Goal: Transaction & Acquisition: Purchase product/service

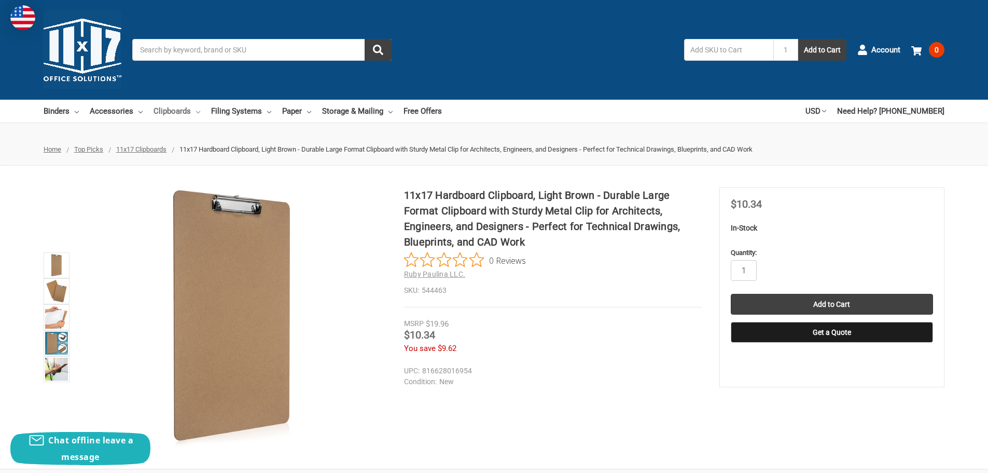
click at [170, 109] on link "Clipboards" at bounding box center [177, 111] width 47 height 23
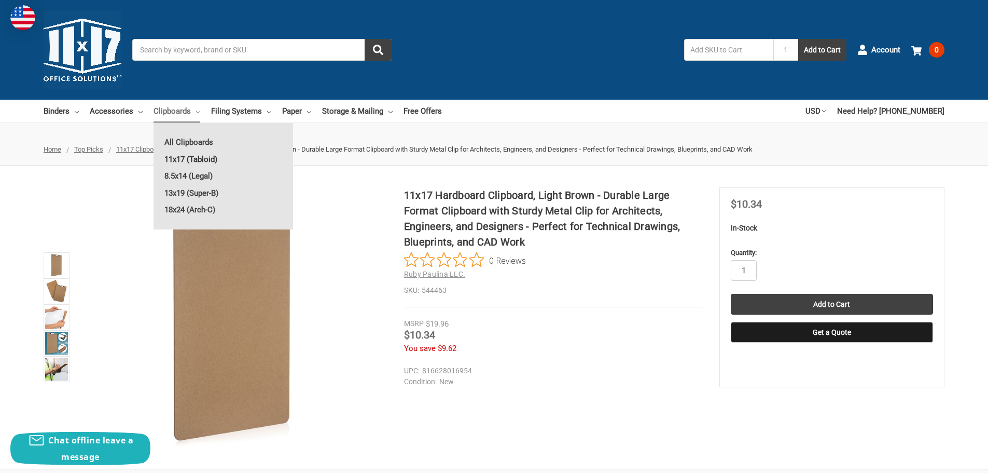
click at [195, 159] on link "11x17 (Tabloid)" at bounding box center [224, 159] width 140 height 17
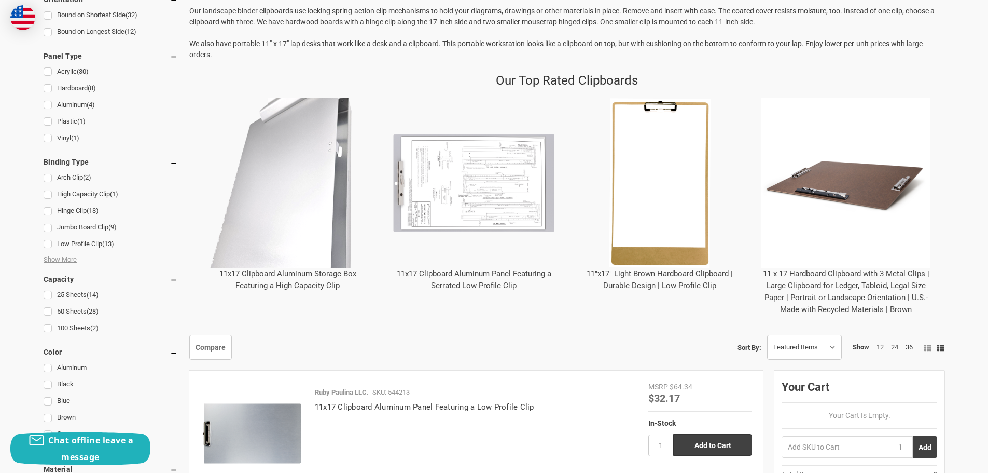
scroll to position [415, 0]
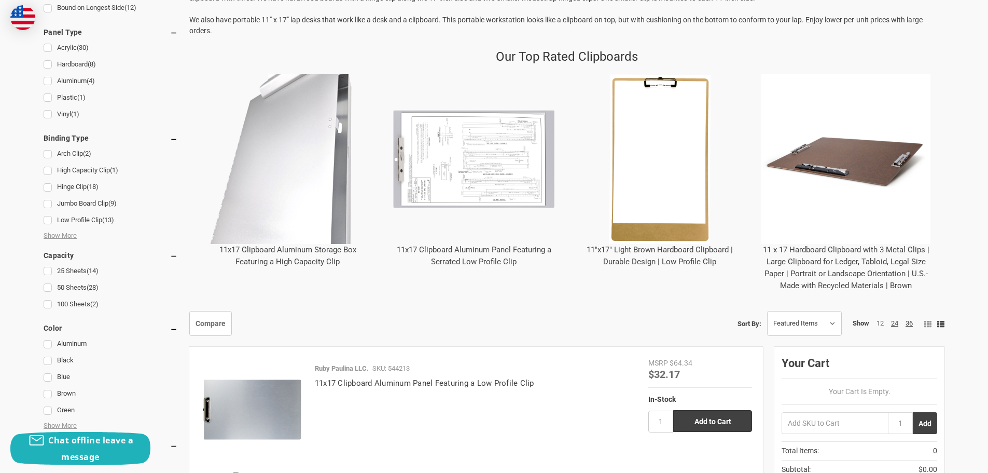
click at [868, 168] on img "11 x 17 Hardboard Clipboard with 3 Metal Clips | Large Clipboard for Ledger, Ta…" at bounding box center [847, 159] width 170 height 170
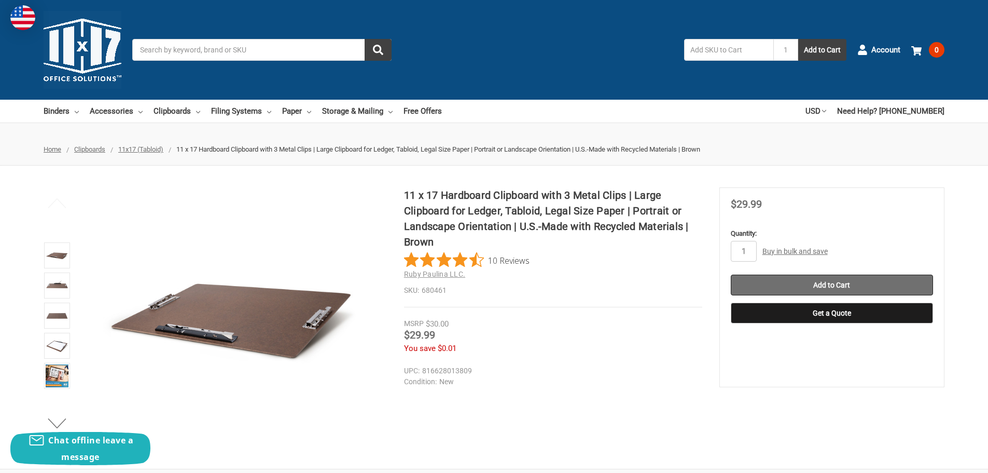
click at [837, 280] on input "Add to Cart" at bounding box center [832, 284] width 202 height 21
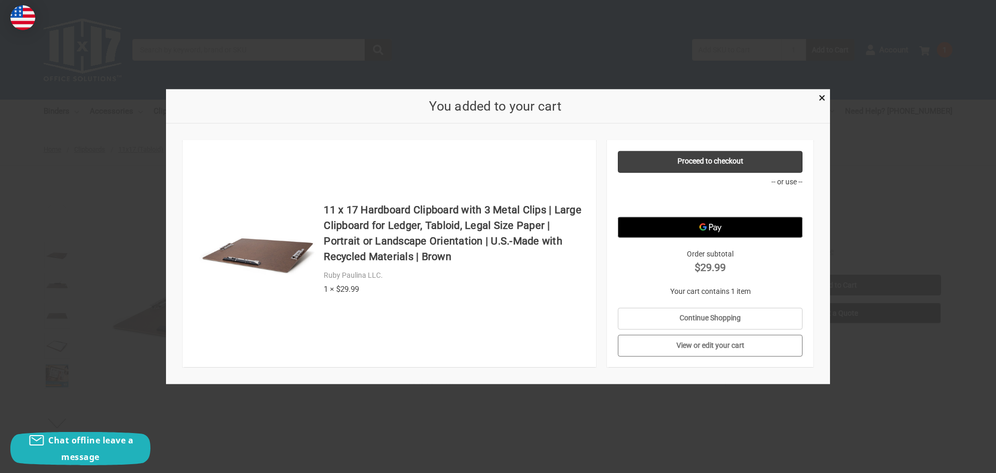
click at [710, 349] on link "View or edit your cart" at bounding box center [710, 346] width 185 height 22
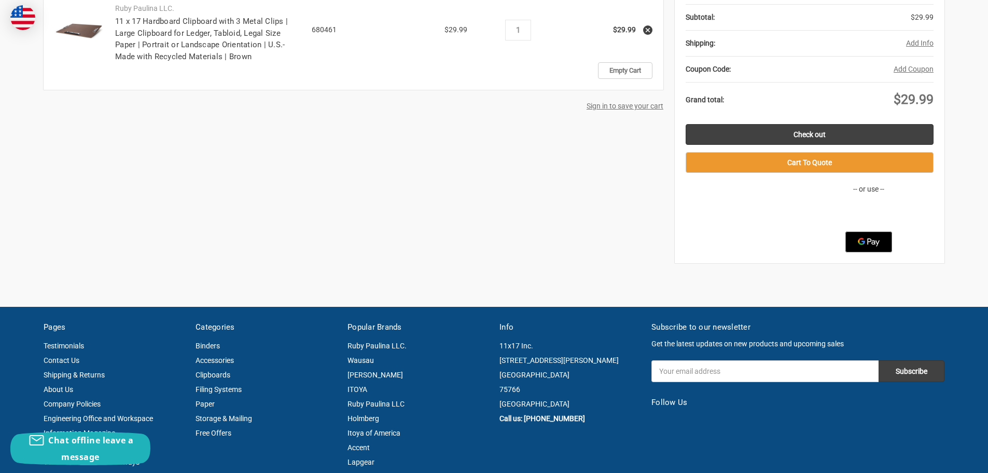
scroll to position [259, 0]
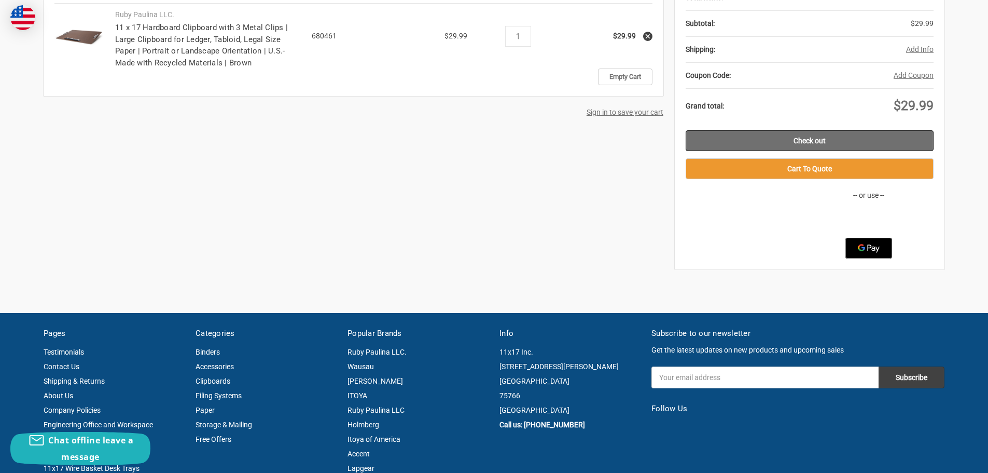
click at [806, 140] on link "Check out" at bounding box center [810, 140] width 248 height 21
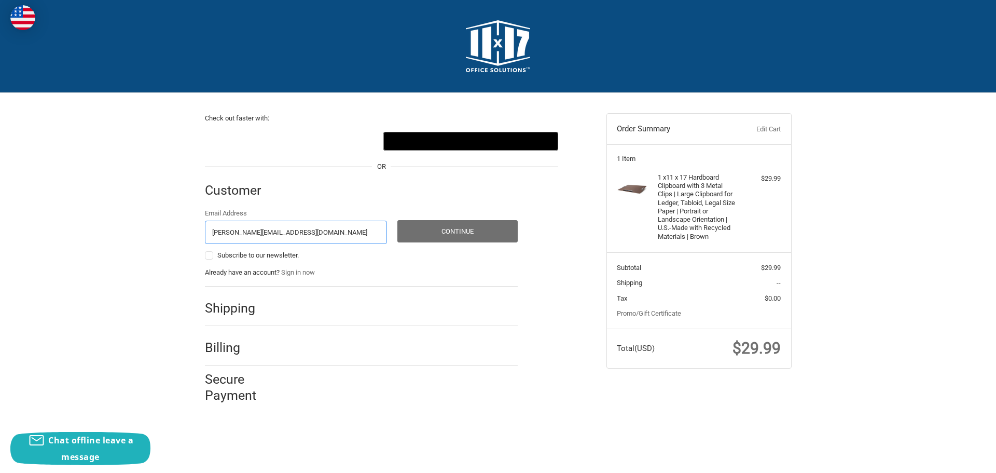
type input "rebecca@apexgreenroofs.com"
click at [451, 228] on button "Continue" at bounding box center [457, 231] width 120 height 22
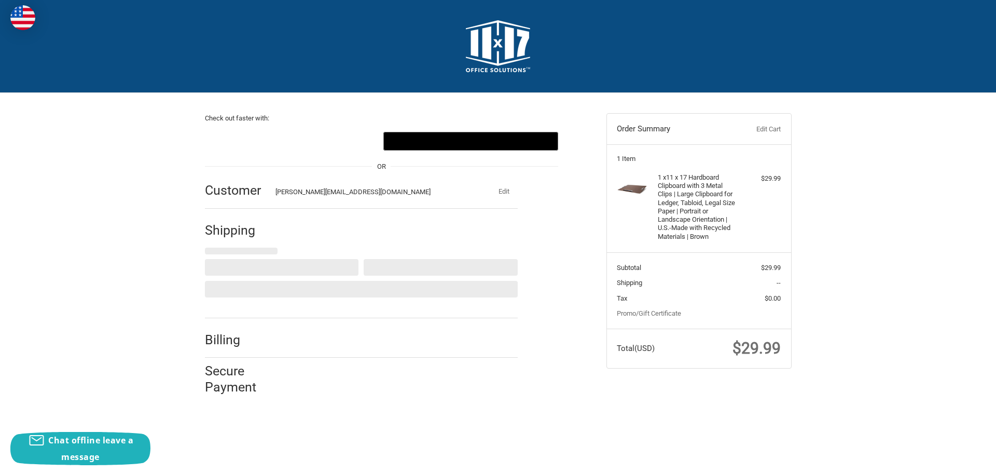
select select "US"
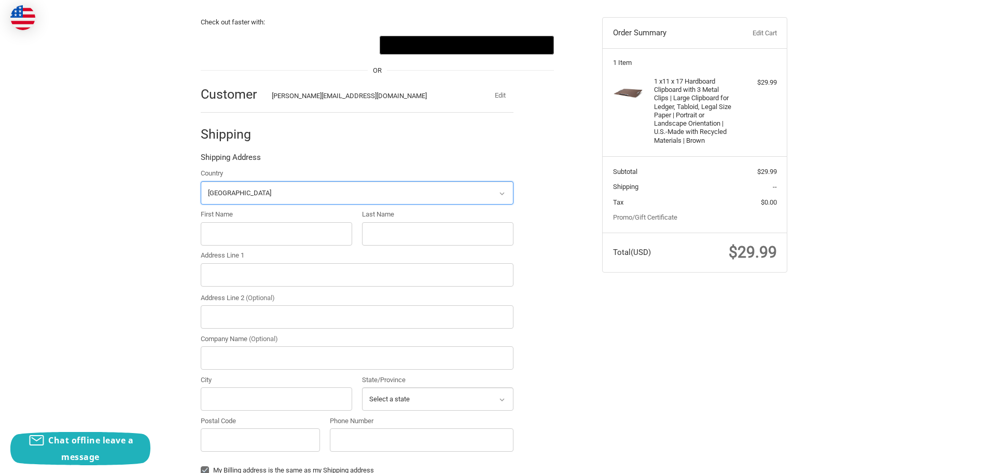
scroll to position [114, 0]
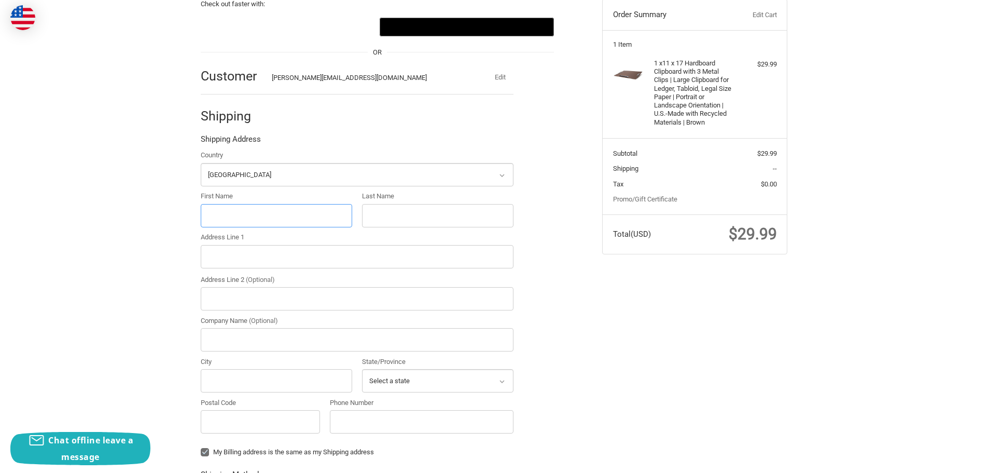
click at [271, 217] on input "First Name" at bounding box center [277, 215] width 152 height 23
type input "Rebecca"
type input "Rinkaus"
type input "17 Parker St"
type input "Newbury"
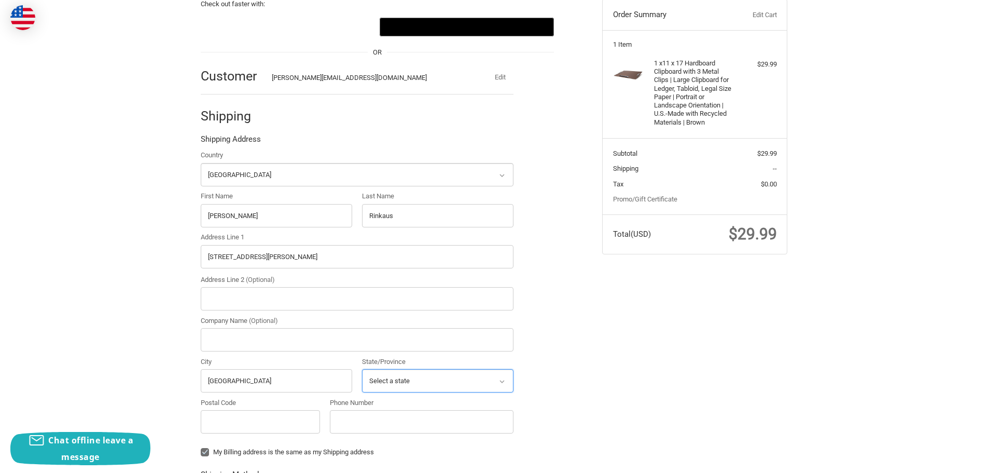
select select "MA"
type input "01951"
type input "9789926744"
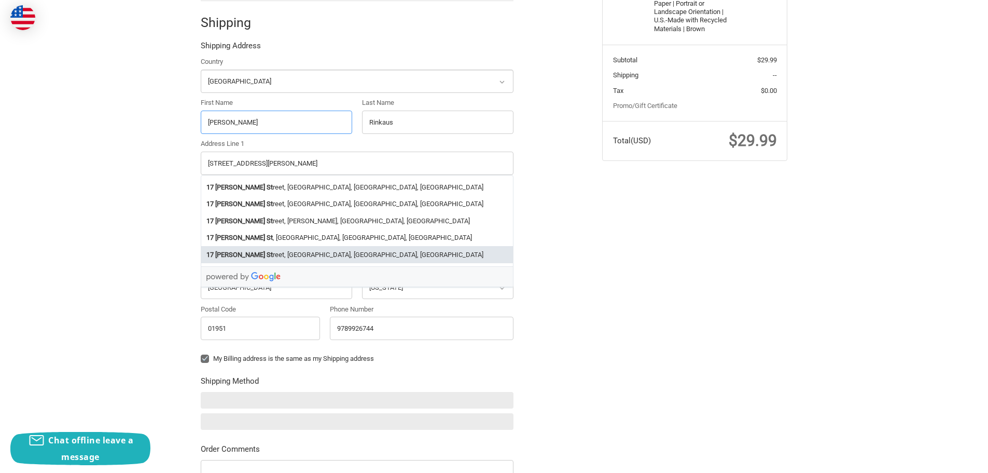
scroll to position [218, 0]
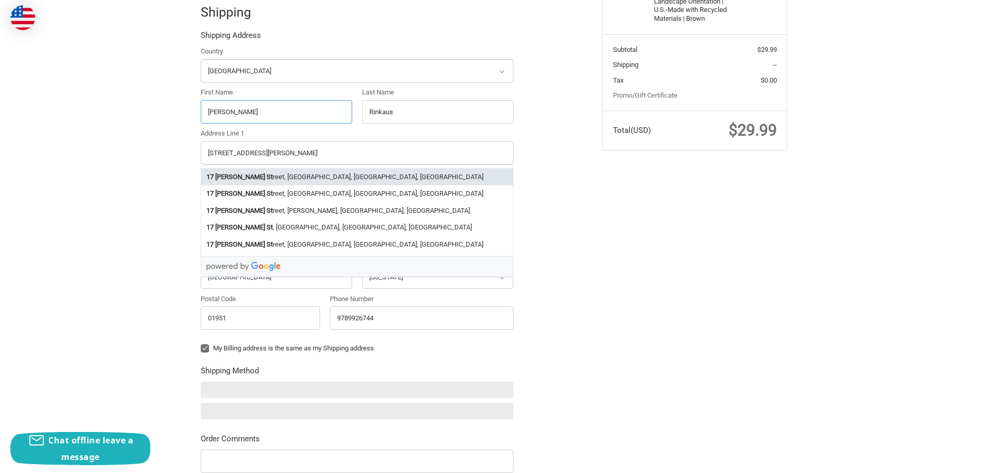
click at [256, 175] on li "17 Parker St reet, Newbury, MA, USA" at bounding box center [357, 176] width 312 height 17
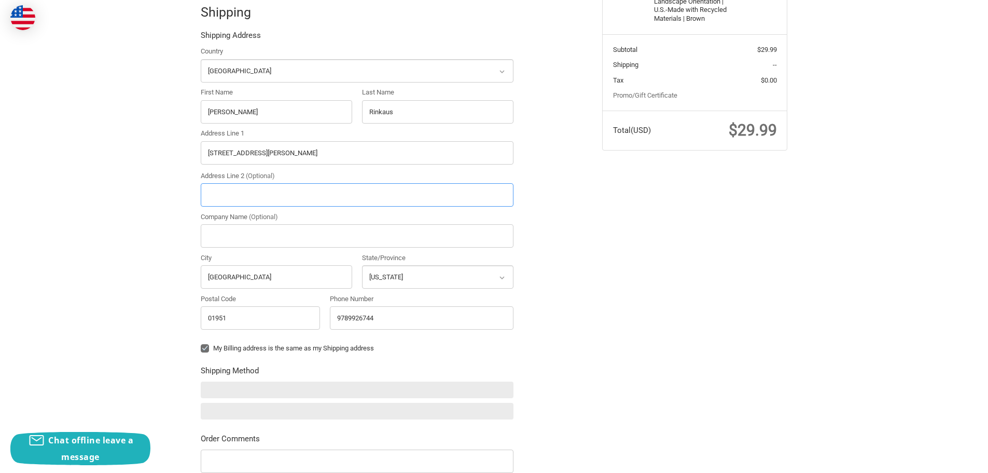
type input "17 Parker Street"
select select "MA"
click at [361, 242] on input "Company Name (Optional)" at bounding box center [357, 235] width 313 height 23
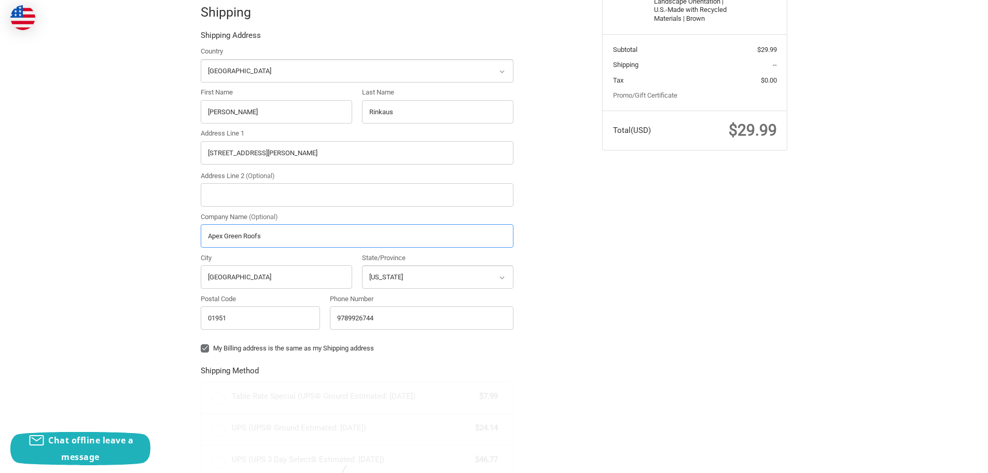
type input "Apex Green Roofs I"
radio input "true"
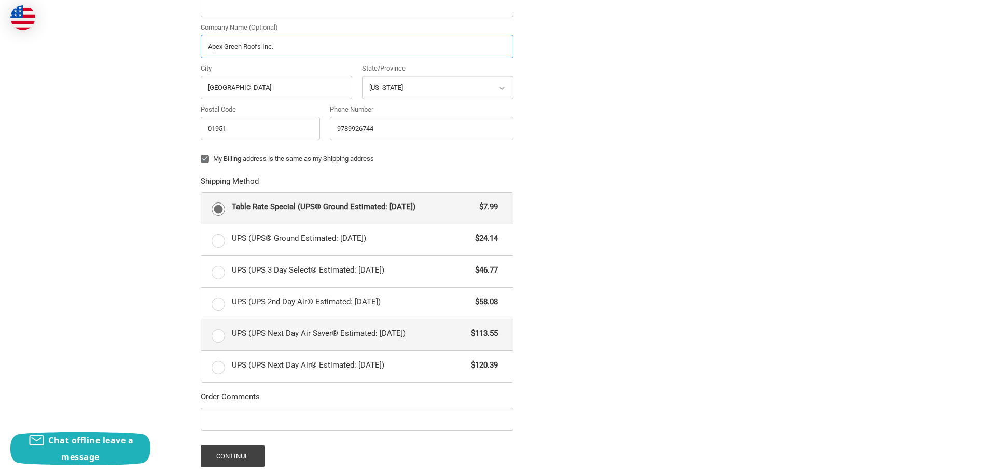
scroll to position [425, 0]
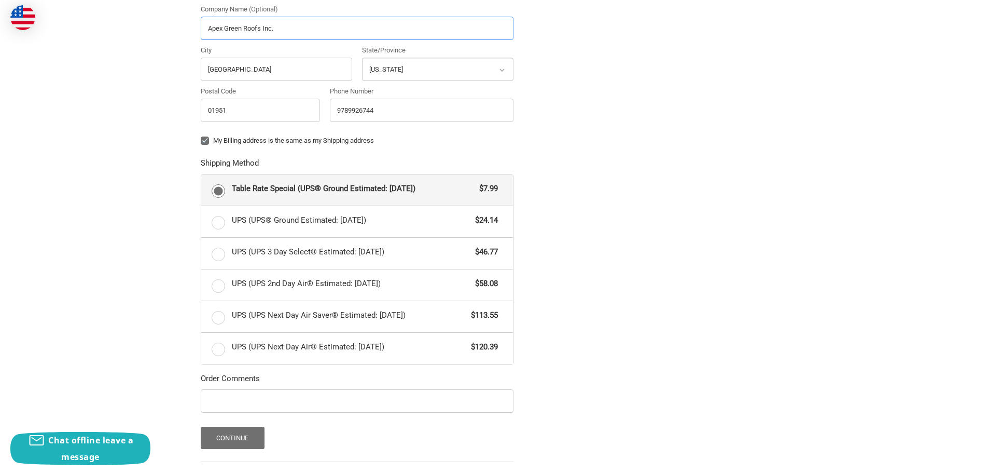
type input "Apex Green Roofs Inc."
click at [237, 430] on button "Continue" at bounding box center [233, 438] width 64 height 22
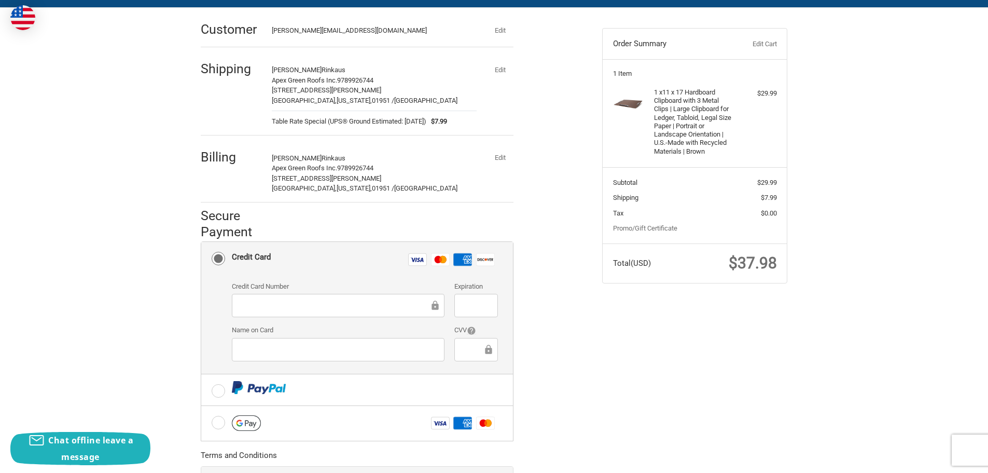
scroll to position [104, 0]
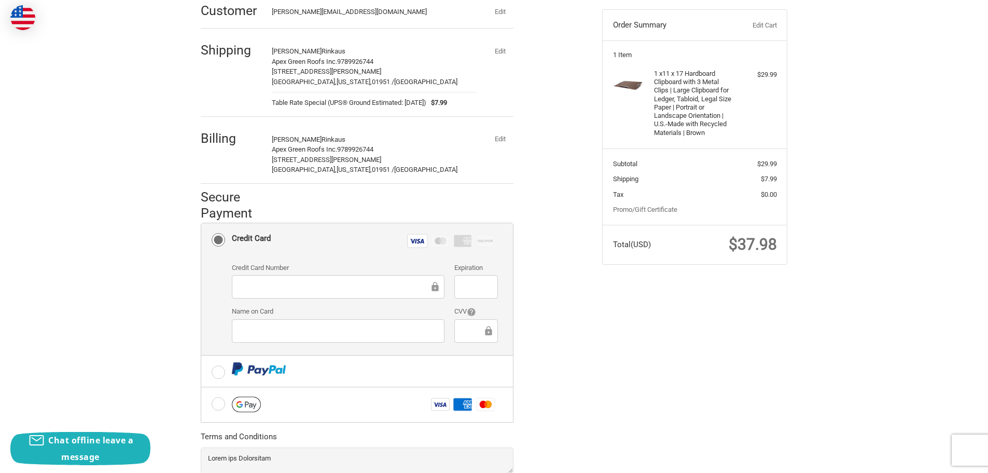
click at [600, 341] on div "Check out faster with: @import url(//fonts.googleapis.com/css?family=Google+San…" at bounding box center [494, 272] width 623 height 567
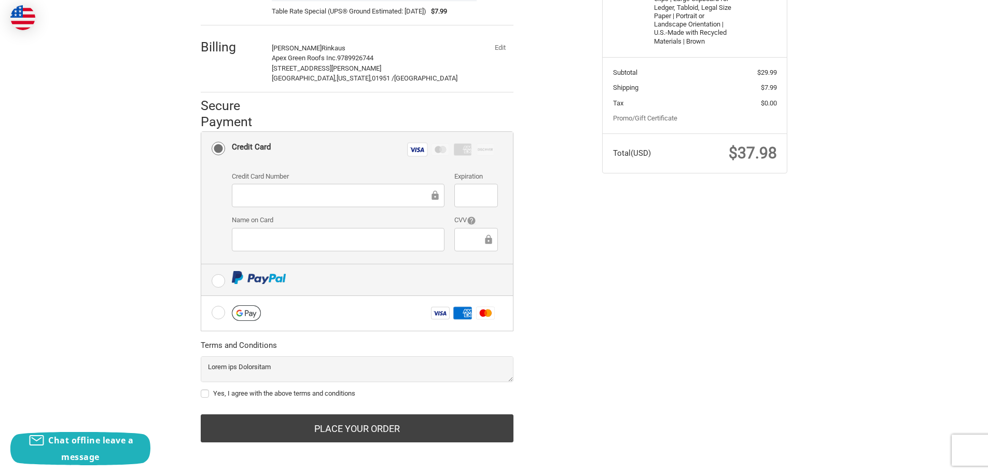
scroll to position [198, 0]
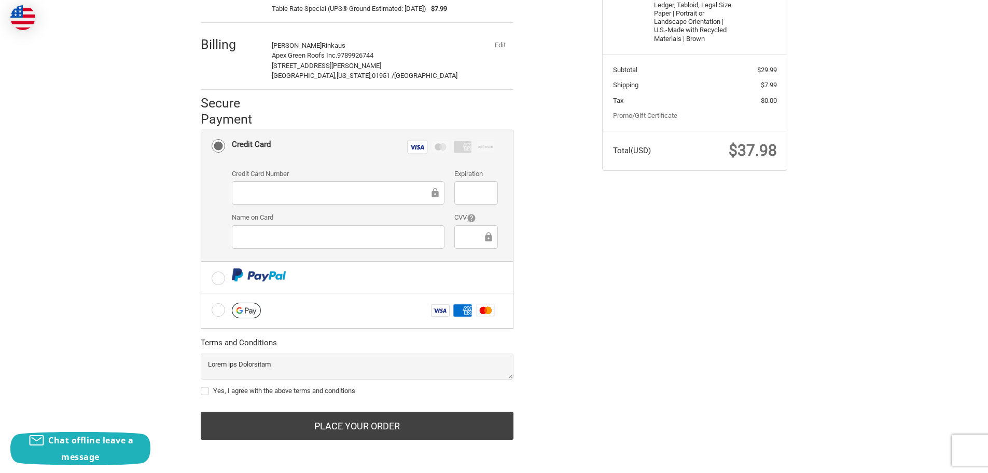
click at [203, 388] on label "Yes, I agree with the above terms and conditions" at bounding box center [357, 391] width 313 height 8
click at [201, 386] on input "Yes, I agree with the above terms and conditions" at bounding box center [201, 386] width 1 height 1
checkbox input "true"
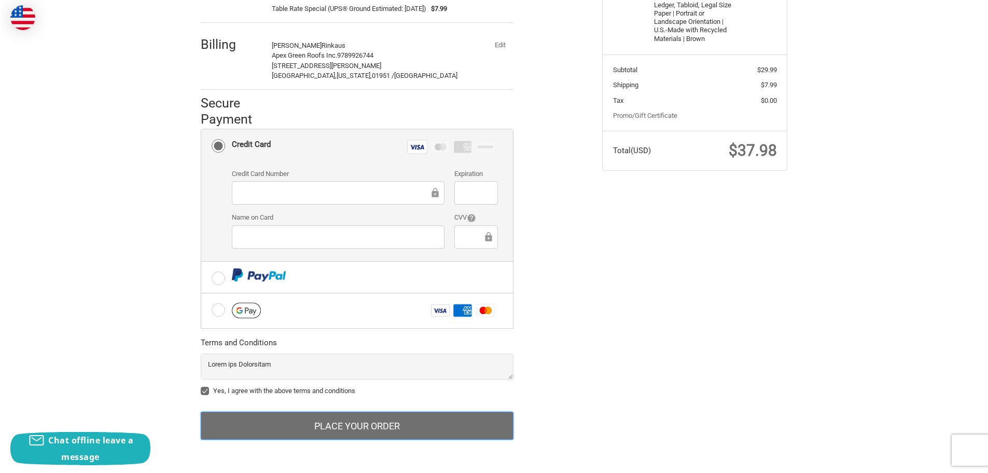
click at [366, 422] on button "Place Your Order" at bounding box center [357, 425] width 313 height 28
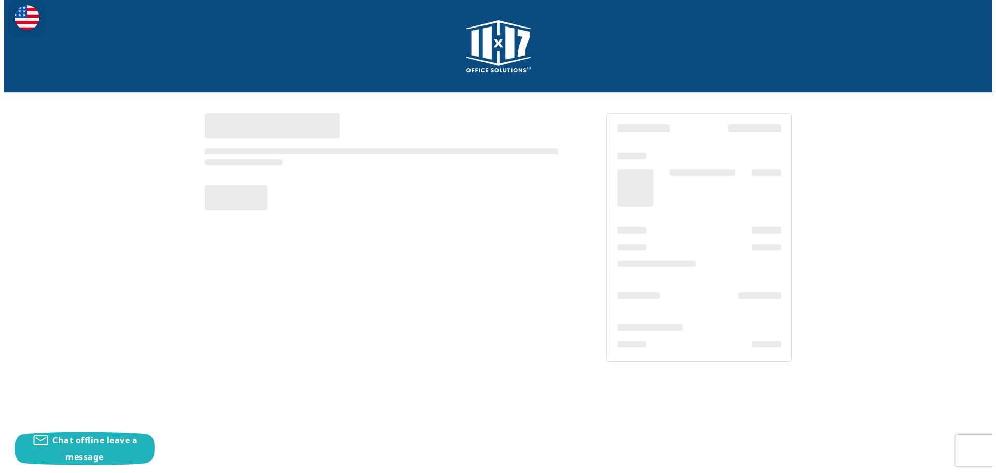
scroll to position [0, 0]
